Goal: Task Accomplishment & Management: Manage account settings

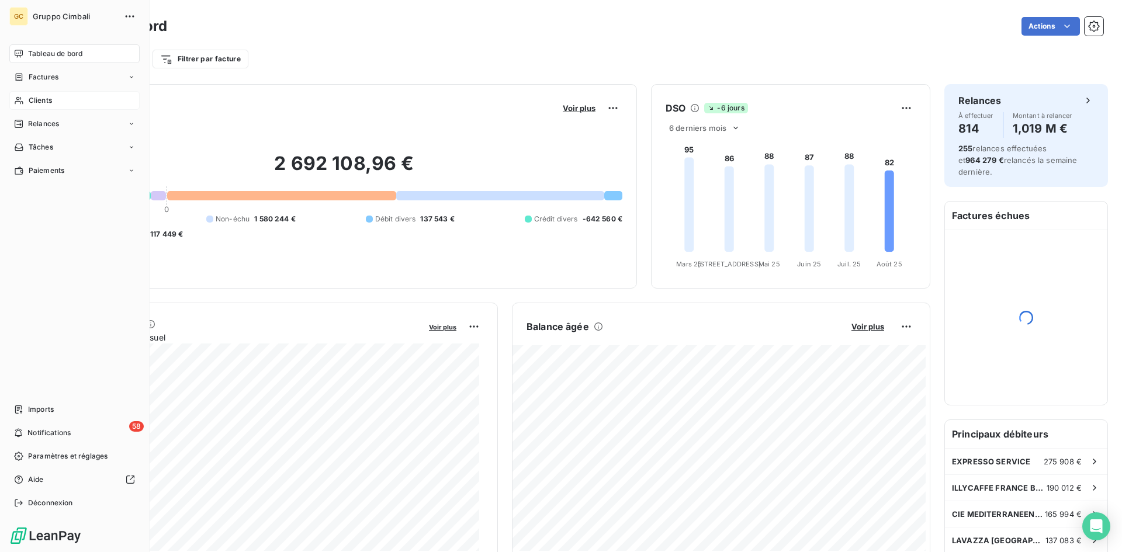
drag, startPoint x: 36, startPoint y: 95, endPoint x: 31, endPoint y: 102, distance: 8.8
click at [31, 102] on span "Clients" at bounding box center [40, 100] width 23 height 11
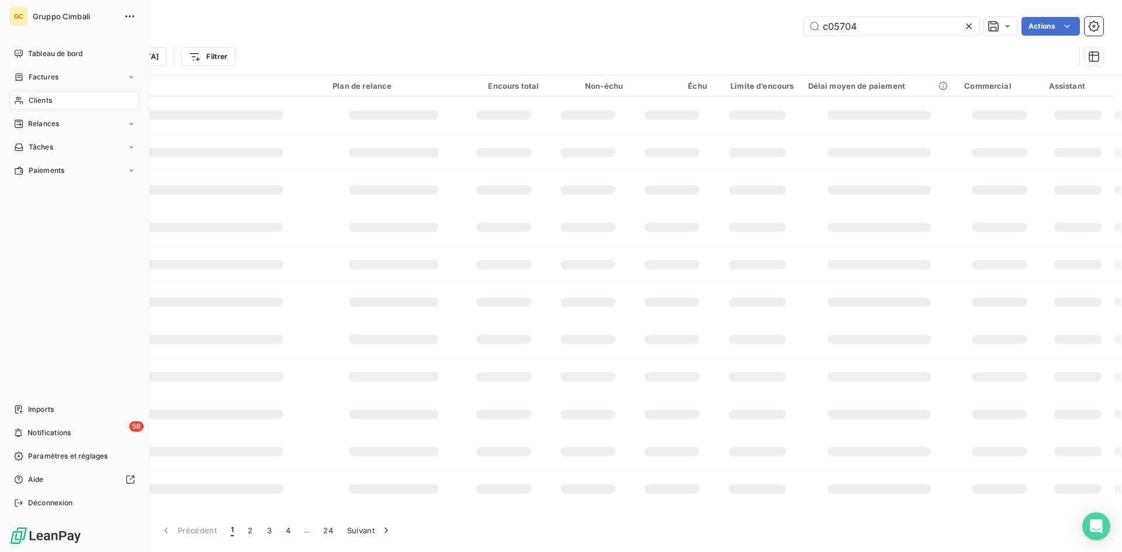
type input "c05704"
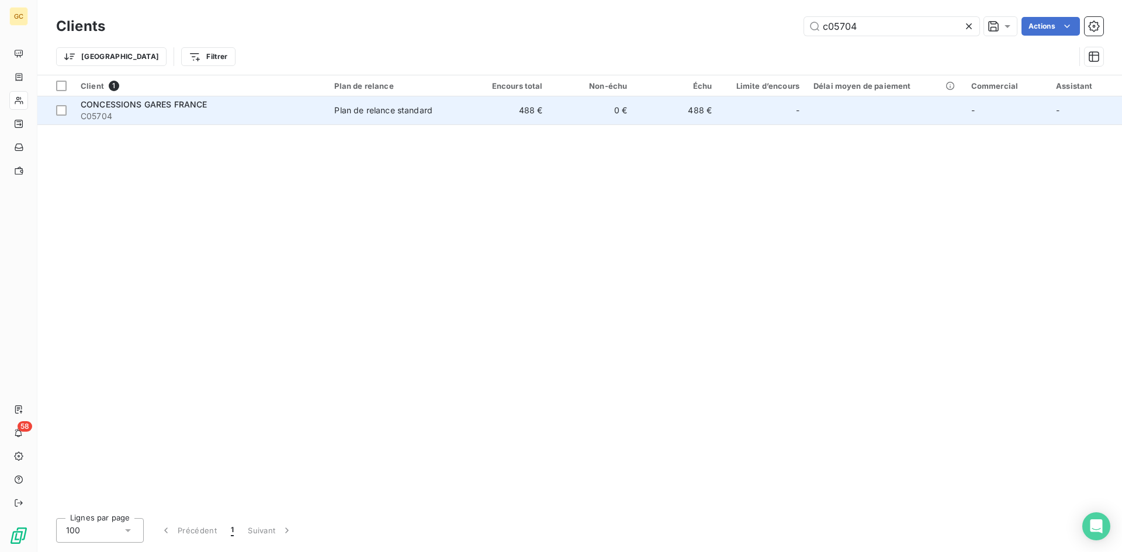
click at [167, 107] on span "CONCESSIONS GARES FRANCE" at bounding box center [144, 104] width 127 height 10
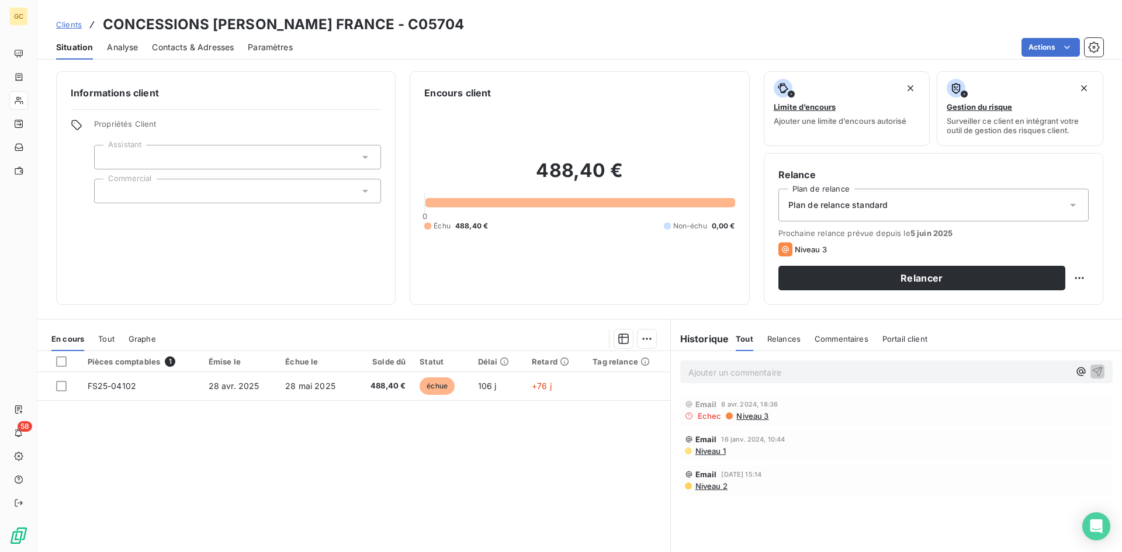
click at [207, 49] on span "Contacts & Adresses" at bounding box center [193, 47] width 82 height 12
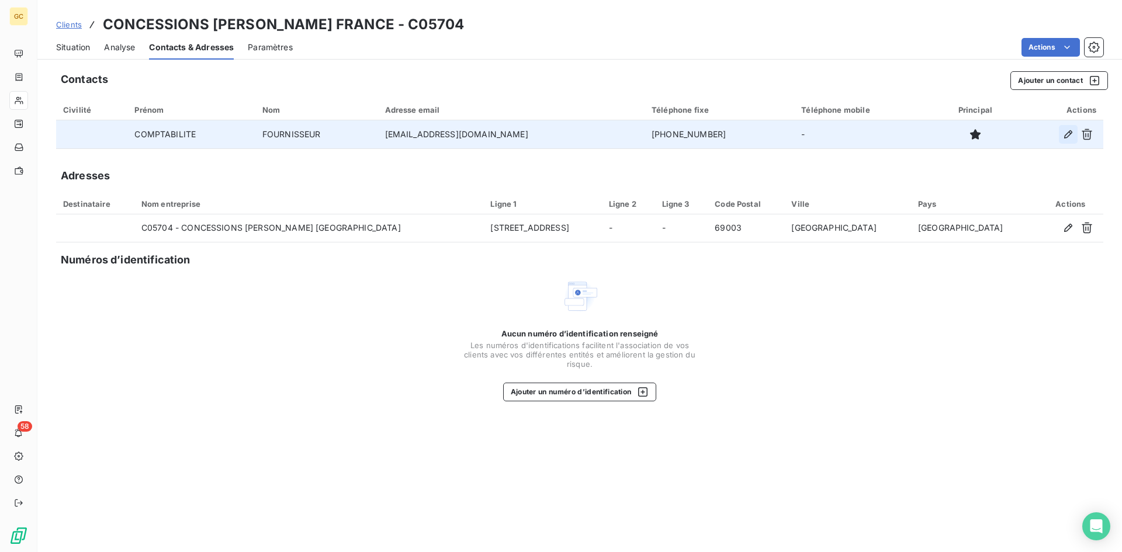
click at [1063, 136] on icon "button" at bounding box center [1068, 135] width 12 height 12
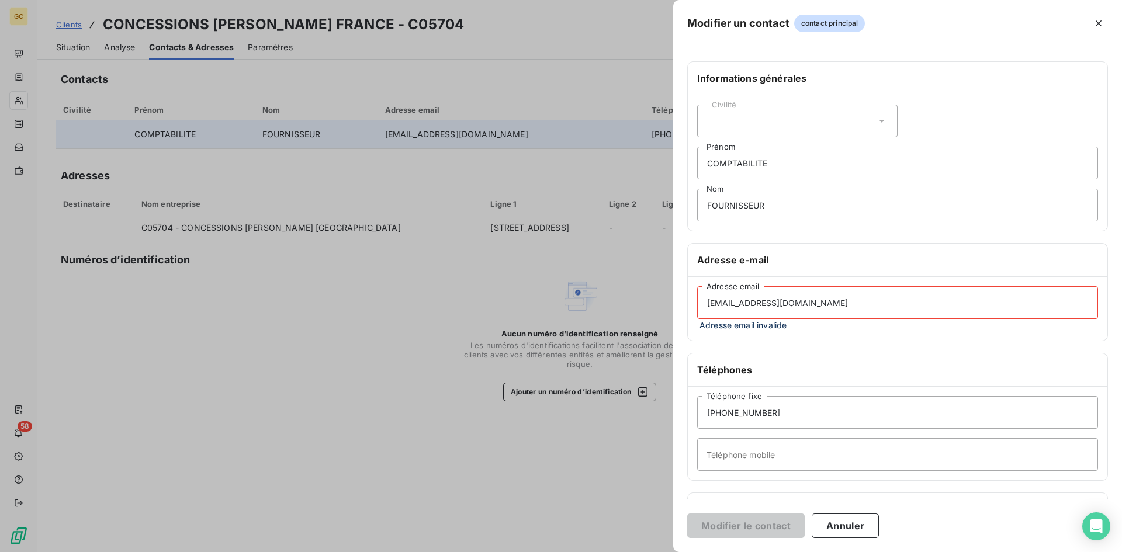
drag, startPoint x: 818, startPoint y: 305, endPoint x: 583, endPoint y: 303, distance: 234.9
click at [583, 552] on div "Modifier un contact contact principal Informations générales Civilité COMPTABIL…" at bounding box center [561, 552] width 1122 height 0
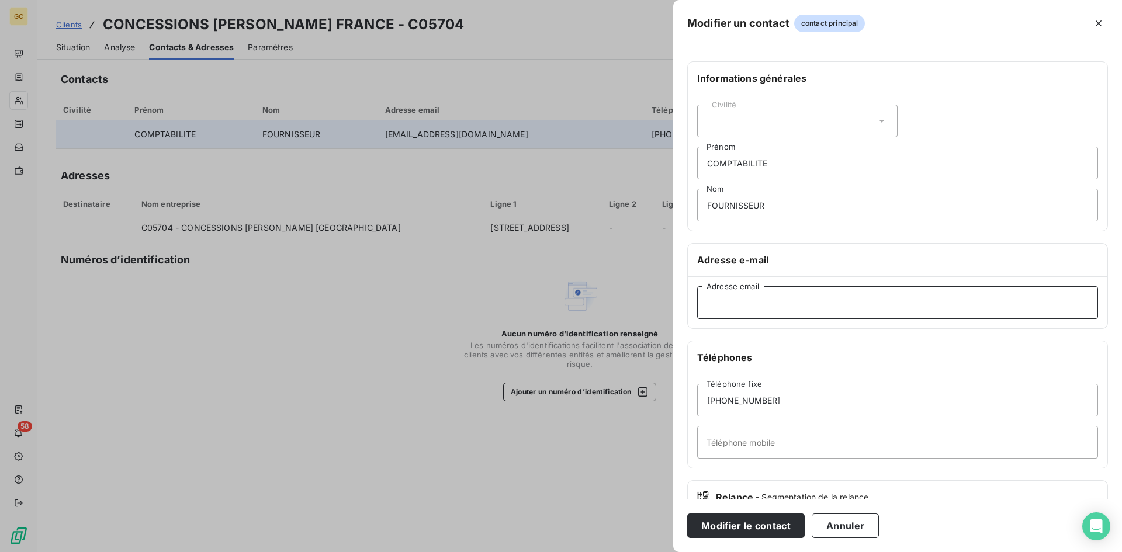
paste input "[EMAIL_ADDRESS][DOMAIN_NAME]"
type input "[EMAIL_ADDRESS][DOMAIN_NAME]"
click at [766, 525] on button "Modifier le contact" at bounding box center [745, 526] width 117 height 25
